Goal: Information Seeking & Learning: Get advice/opinions

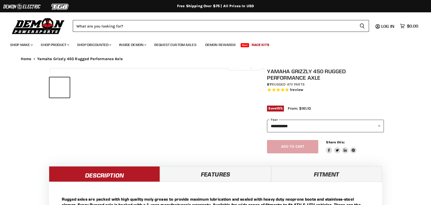
select select "******"
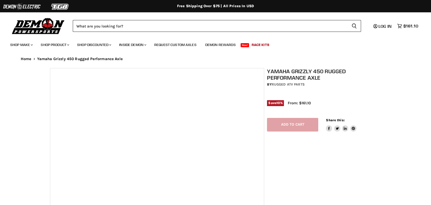
select select "******"
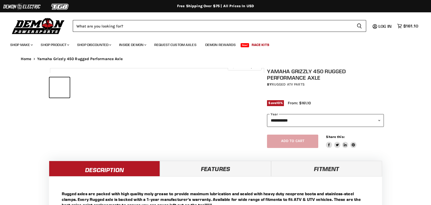
select select "******"
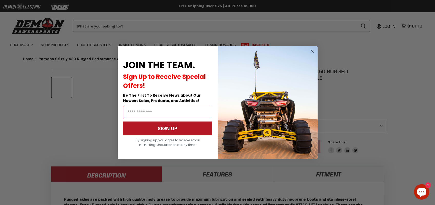
scroll to position [205, 0]
